Goal: Information Seeking & Learning: Learn about a topic

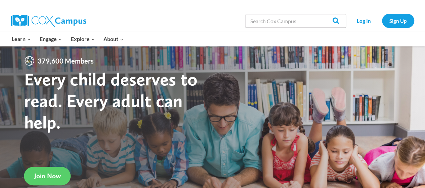
scroll to position [4, 0]
click at [268, 22] on input "Search in [URL][DOMAIN_NAME]" at bounding box center [295, 20] width 101 height 13
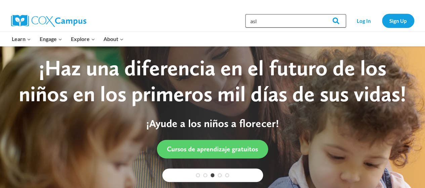
type input "asl"
click at [320, 14] on input "Search" at bounding box center [333, 20] width 26 height 13
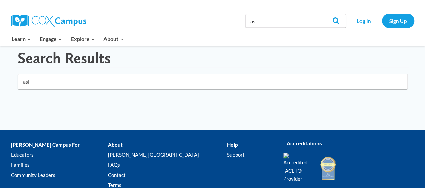
scroll to position [17, 0]
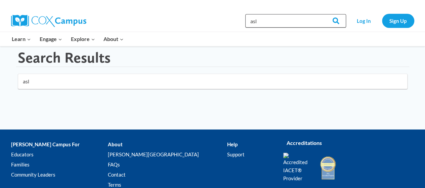
click at [261, 20] on input "asl" at bounding box center [295, 20] width 101 height 13
type input "american sign language"
click at [320, 14] on input "Search" at bounding box center [333, 20] width 26 height 13
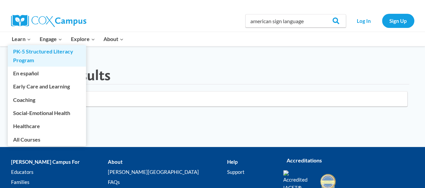
click at [37, 52] on link "PK-5 Structured Literacy Program" at bounding box center [47, 56] width 78 height 22
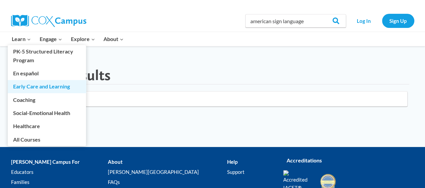
click at [50, 85] on link "Early Care and Learning" at bounding box center [47, 86] width 78 height 13
